Goal: Task Accomplishment & Management: Use online tool/utility

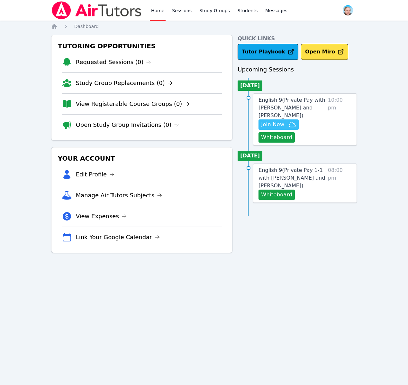
click at [272, 124] on span "Join Now" at bounding box center [272, 125] width 23 height 8
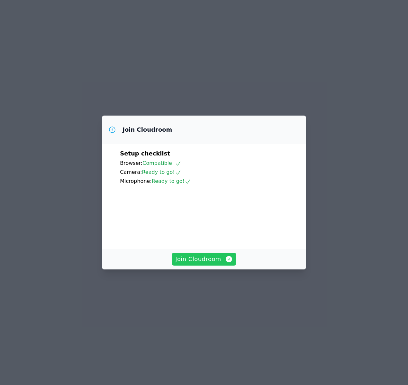
click at [208, 264] on span "Join Cloudroom" at bounding box center [204, 259] width 58 height 9
click at [196, 266] on button "Join Cloudroom" at bounding box center [204, 259] width 64 height 13
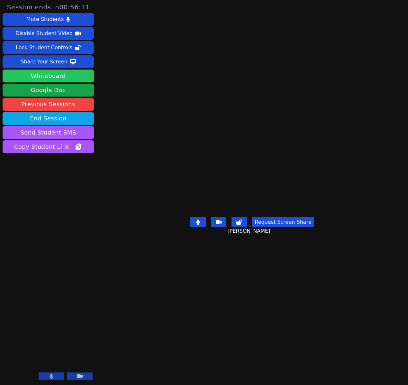
click at [85, 79] on button "Whiteboard" at bounding box center [48, 76] width 91 height 13
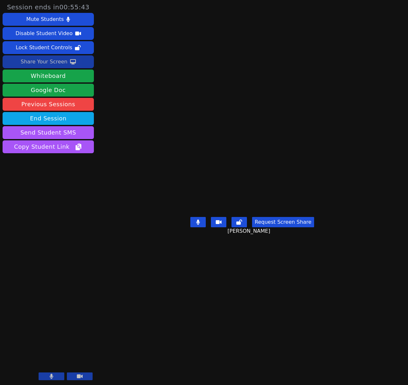
click at [46, 63] on div "Share Your Screen" at bounding box center [44, 62] width 47 height 10
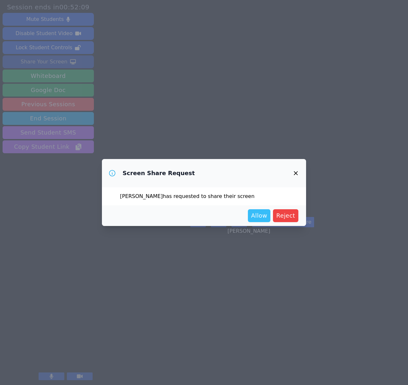
click at [265, 215] on span "Allow" at bounding box center [259, 215] width 16 height 9
click at [259, 213] on span "Allow" at bounding box center [259, 215] width 16 height 9
click at [262, 216] on span "Allow" at bounding box center [259, 215] width 16 height 9
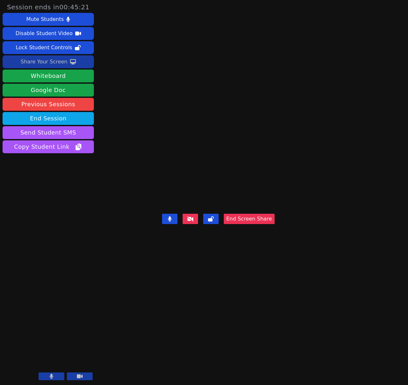
click at [275, 224] on button "End Screen Share" at bounding box center [249, 219] width 51 height 10
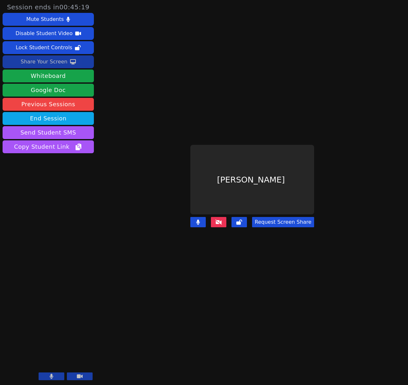
click at [222, 220] on icon at bounding box center [219, 222] width 6 height 5
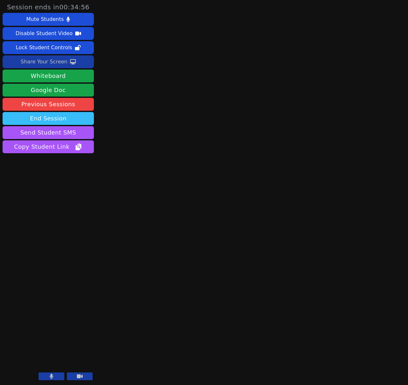
click at [67, 119] on button "End Session" at bounding box center [48, 118] width 91 height 13
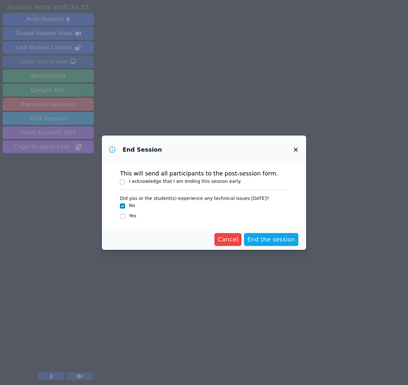
click at [125, 182] on div "I acknowledge that I am ending this session early." at bounding box center [204, 182] width 168 height 8
click at [123, 182] on input "I acknowledge that I am ending this session early." at bounding box center [122, 181] width 5 height 5
checkbox input "true"
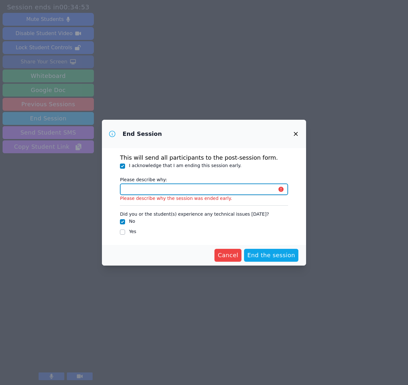
click at [171, 190] on input "Please describe why:" at bounding box center [204, 189] width 168 height 12
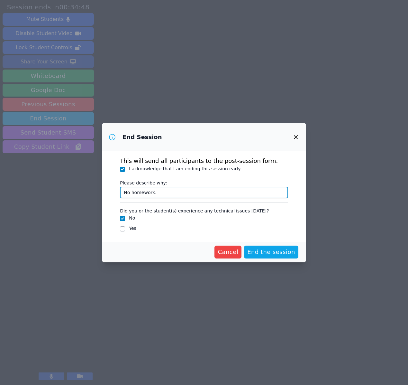
type input "No homework."
click at [124, 229] on input "Yes" at bounding box center [122, 228] width 5 height 5
checkbox input "true"
checkbox input "false"
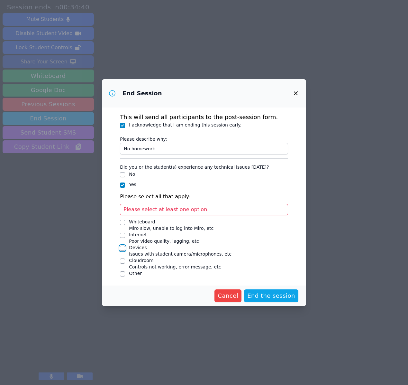
click at [123, 250] on input "Devices Issues with student camera/microphones, etc" at bounding box center [122, 248] width 5 height 5
checkbox input "true"
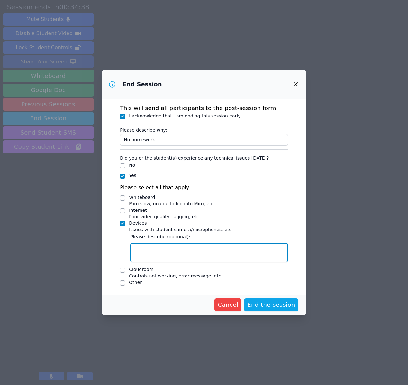
click at [144, 253] on textarea "Devices Issues with student camera/microphones, etc" at bounding box center [209, 252] width 158 height 19
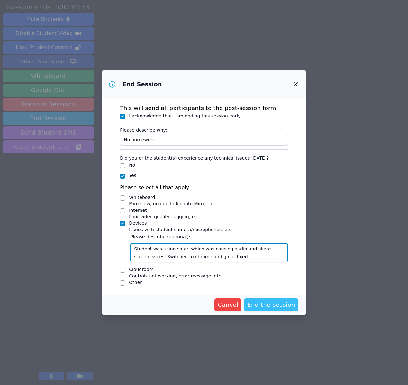
type textarea "Student was using safari which was causing audio and share screen issues. Switc…"
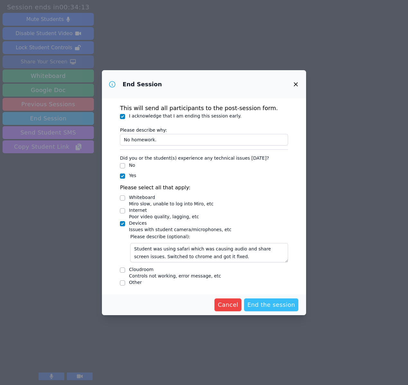
click at [256, 304] on span "End the session" at bounding box center [272, 304] width 48 height 9
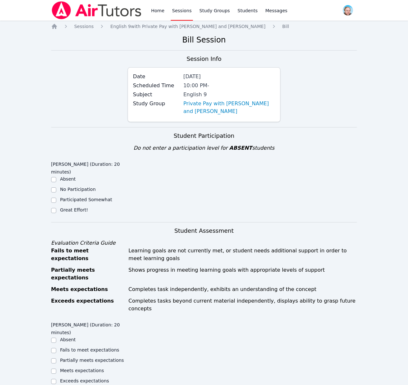
click at [76, 212] on label "Great Effort!" at bounding box center [74, 209] width 28 height 5
click at [56, 212] on input "Great Effort!" at bounding box center [53, 210] width 5 height 5
checkbox input "true"
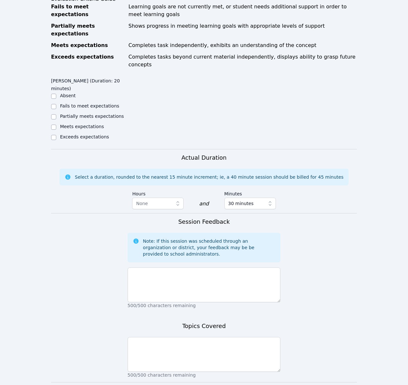
scroll to position [247, 0]
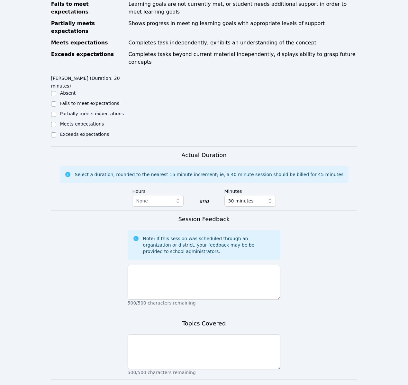
click at [76, 132] on label "Exceeds expectations" at bounding box center [84, 134] width 49 height 5
click at [56, 132] on input "Exceeds expectations" at bounding box center [53, 134] width 5 height 5
checkbox input "true"
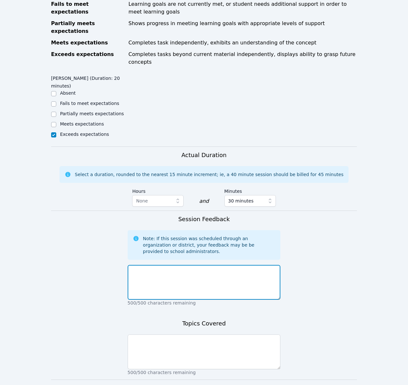
click at [169, 270] on textarea at bounding box center [204, 282] width 153 height 35
click at [145, 265] on textarea "Studewnt shared screen so I could see the fuill syllabus for his english course…" at bounding box center [204, 282] width 153 height 35
click at [180, 265] on textarea "Student shared screen so I could see the fuill syllabus for his english course …" at bounding box center [204, 282] width 153 height 35
click at [221, 265] on textarea "Student shared screen so I could see the fuill syllabus for his english course …" at bounding box center [204, 282] width 153 height 35
click at [215, 267] on textarea "Student shared screen so I could see the full syllabus for his english course t…" at bounding box center [204, 282] width 153 height 35
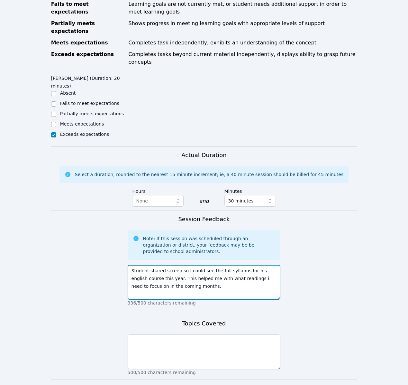
type textarea "Student shared screen so I could see the full syllabus for his english course t…"
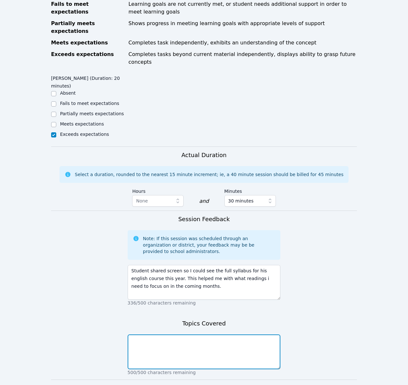
click at [194, 334] on textarea at bounding box center [204, 351] width 153 height 35
type textarea "Syllabus review and book requirements."
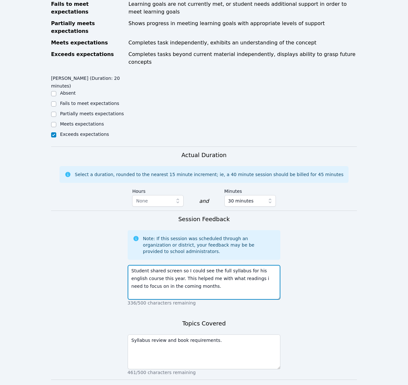
click at [211, 274] on textarea "Student shared screen so I could see the full syllabus for his english course t…" at bounding box center [204, 282] width 153 height 35
click at [241, 265] on textarea "Student shared screen so I could see the full syllabus for his english course t…" at bounding box center [204, 282] width 153 height 35
click at [205, 272] on textarea "Student shared screen so I could see the full syllabus for his english course t…" at bounding box center [204, 282] width 153 height 35
type textarea "Student shared screen so I could see the full syllabus for his english course t…"
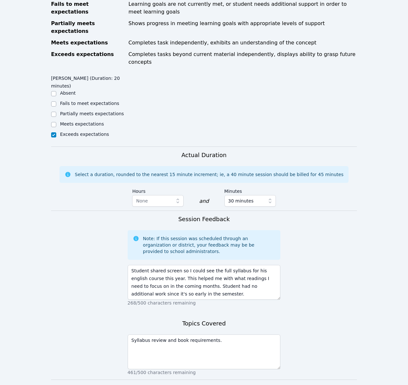
click at [198, 385] on span "Complete" at bounding box center [204, 391] width 29 height 9
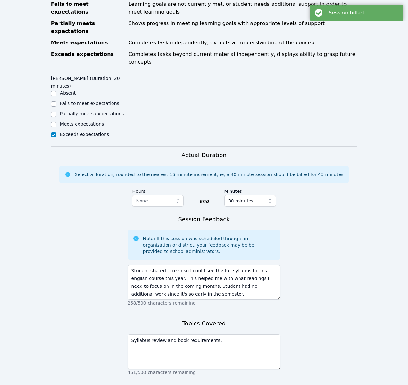
scroll to position [0, 0]
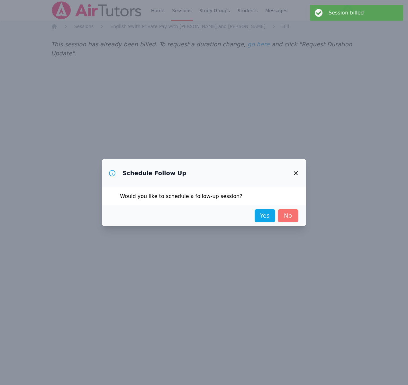
click at [289, 219] on link "No" at bounding box center [288, 215] width 21 height 13
